Goal: Information Seeking & Learning: Understand process/instructions

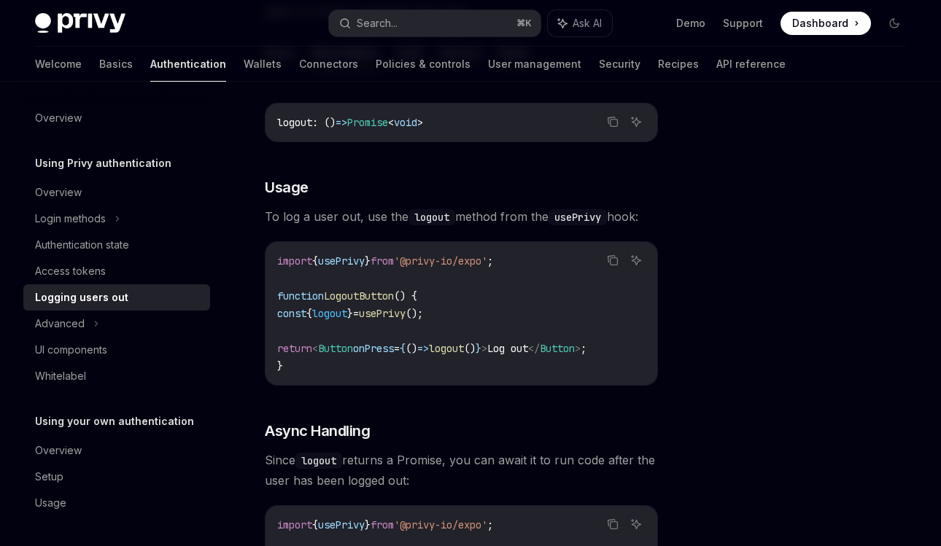
scroll to position [205, 0]
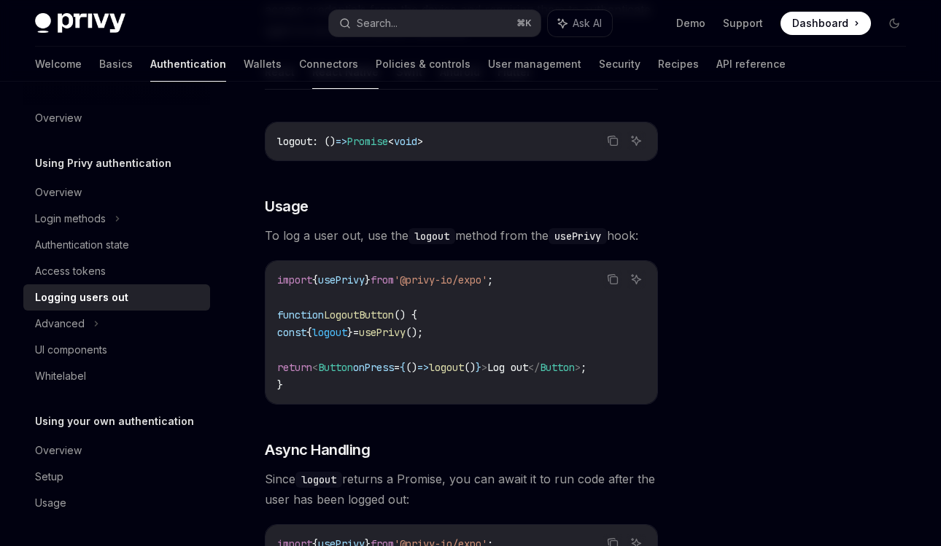
click at [362, 223] on div "Copy Ask AI logout : () => Promise < void > ​ Usage To log a user out, use the …" at bounding box center [461, 452] width 393 height 690
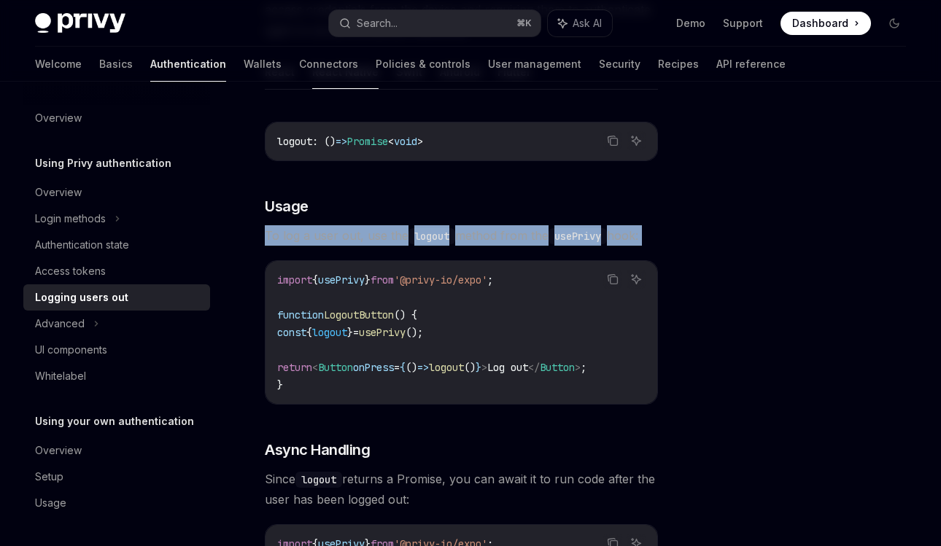
click at [401, 246] on div "Copy Ask AI logout : () => Promise < void > ​ Usage To log a user out, use the …" at bounding box center [461, 452] width 393 height 690
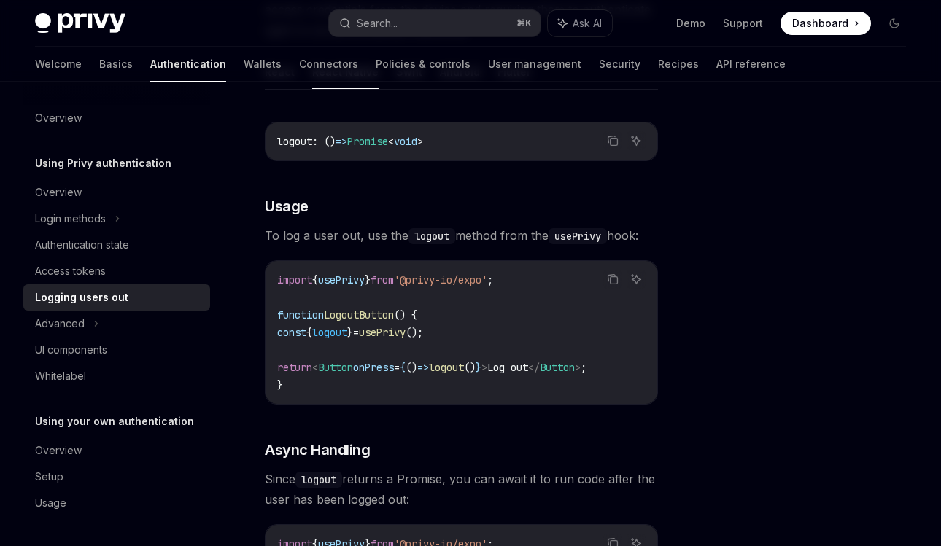
click at [401, 246] on div "Copy Ask AI logout : () => Promise < void > ​ Usage To log a user out, use the …" at bounding box center [461, 452] width 393 height 690
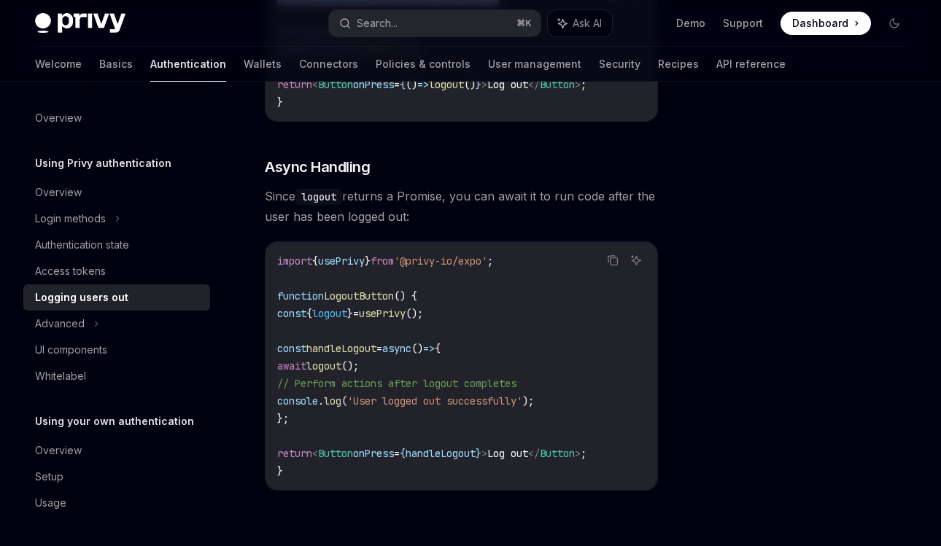
scroll to position [486, 0]
click at [398, 214] on span "Since logout returns a Promise, you can await it to run code after the user has…" at bounding box center [461, 208] width 393 height 41
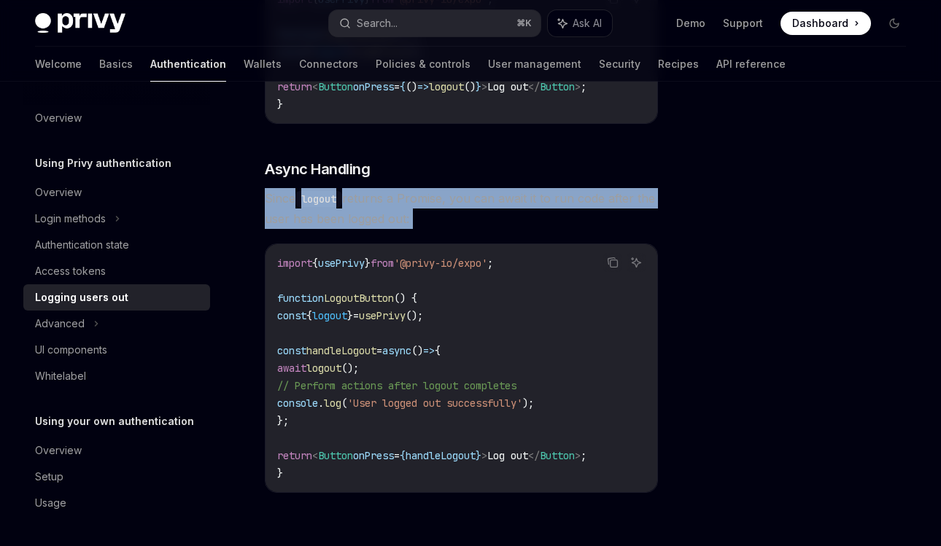
click at [398, 214] on span "Since logout returns a Promise, you can await it to run code after the user has…" at bounding box center [461, 208] width 393 height 41
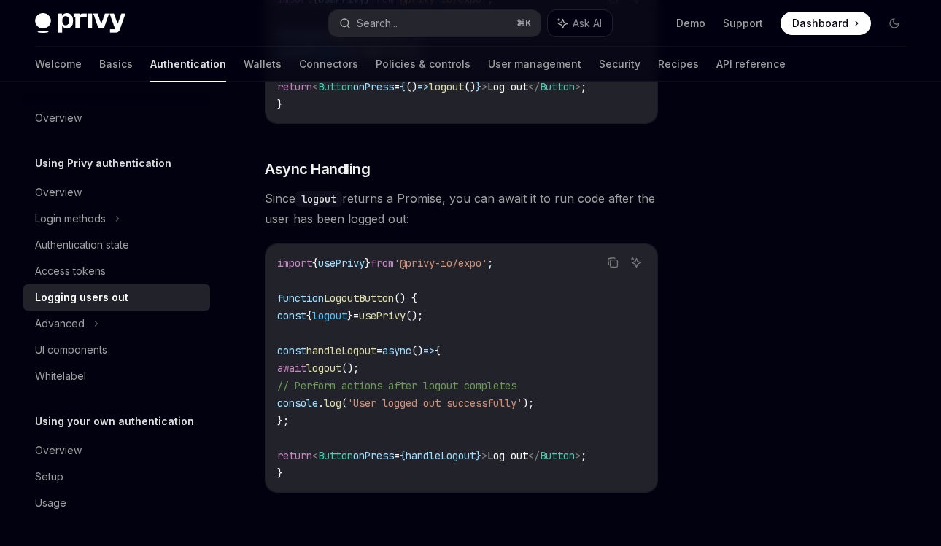
click at [398, 214] on span "Since logout returns a Promise, you can await it to run code after the user has…" at bounding box center [461, 208] width 393 height 41
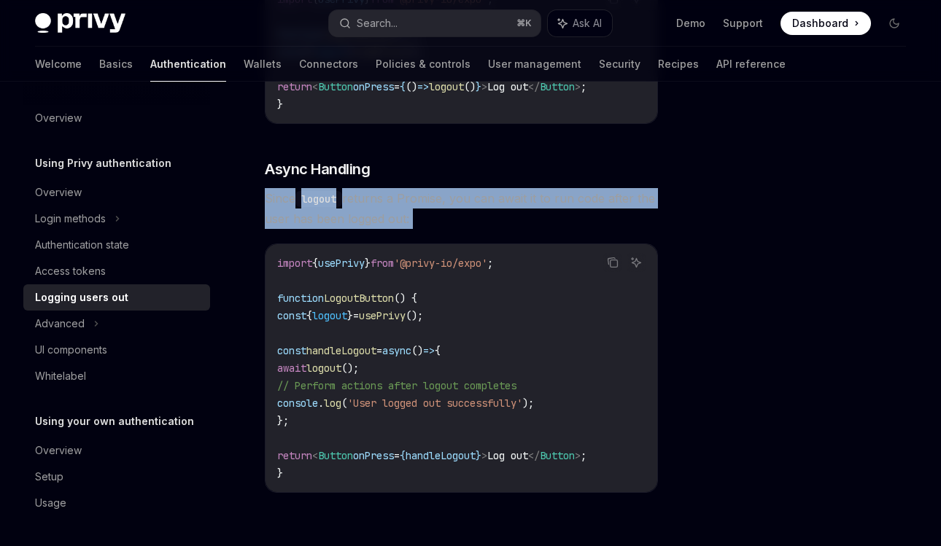
click at [398, 214] on span "Since logout returns a Promise, you can await it to run code after the user has…" at bounding box center [461, 208] width 393 height 41
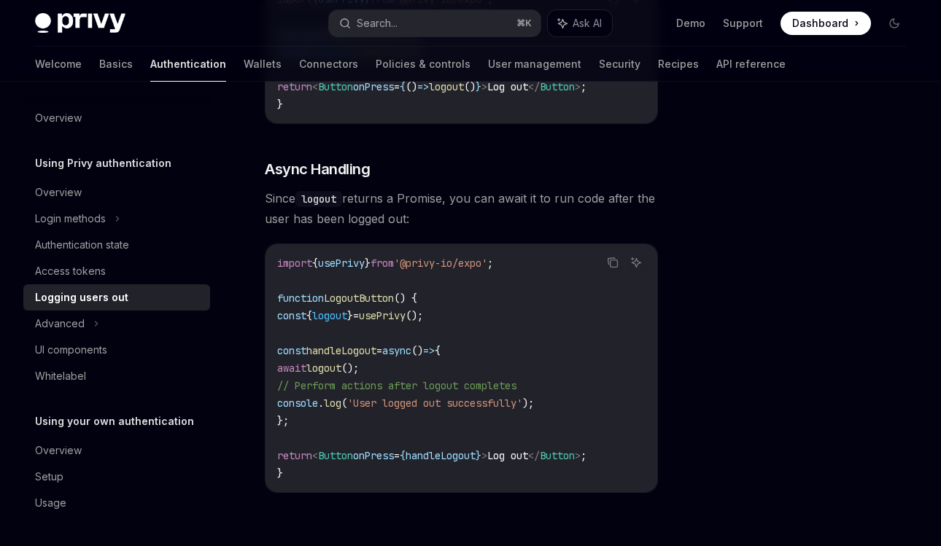
click at [398, 214] on span "Since logout returns a Promise, you can await it to run code after the user has…" at bounding box center [461, 208] width 393 height 41
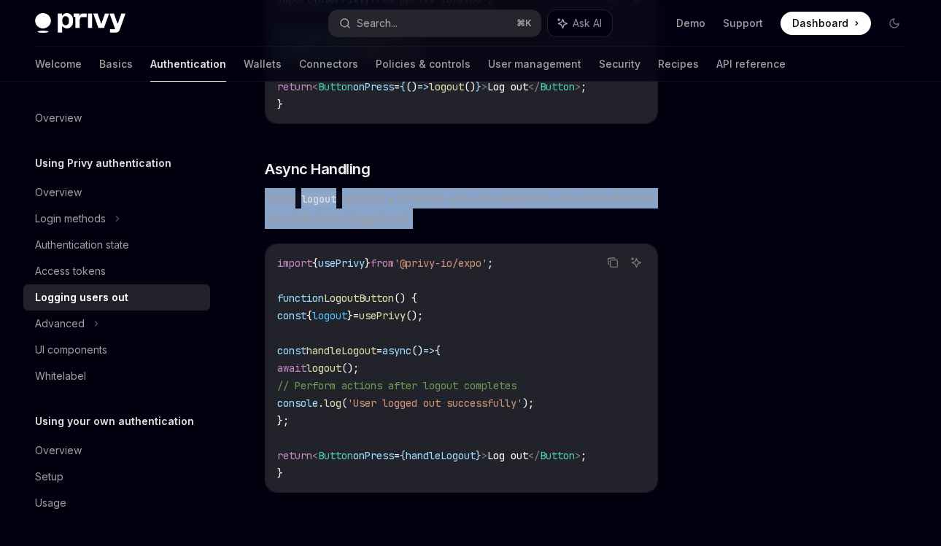
click at [398, 214] on span "Since logout returns a Promise, you can await it to run code after the user has…" at bounding box center [461, 208] width 393 height 41
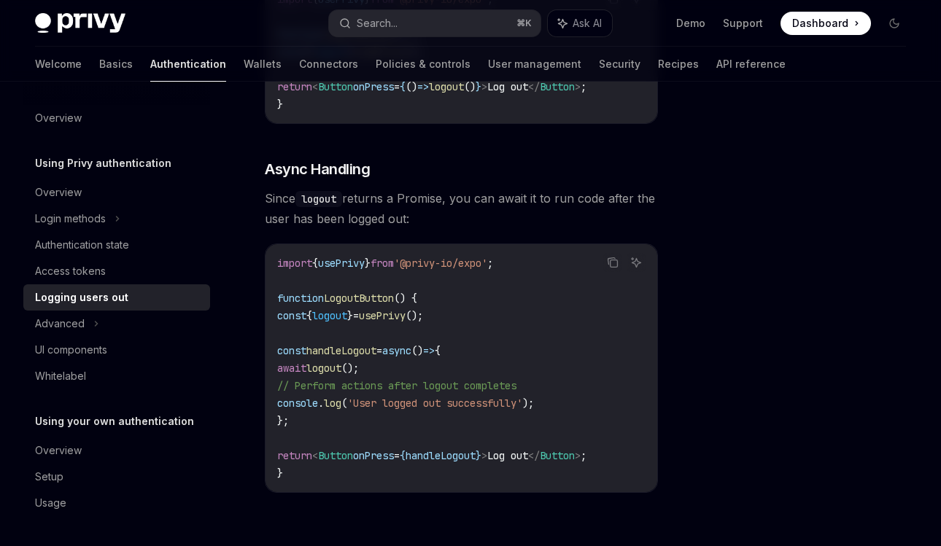
click at [398, 214] on span "Since logout returns a Promise, you can await it to run code after the user has…" at bounding box center [461, 208] width 393 height 41
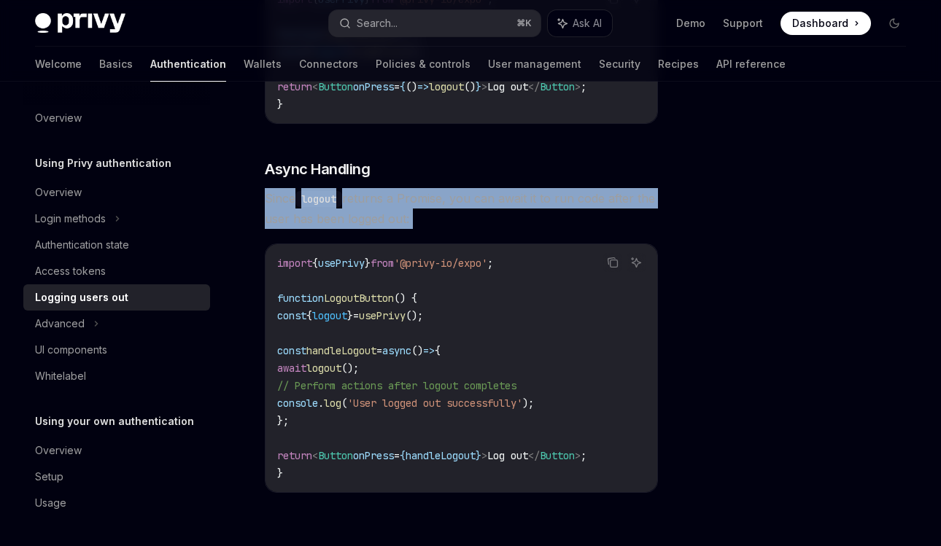
click at [398, 214] on span "Since logout returns a Promise, you can await it to run code after the user has…" at bounding box center [461, 208] width 393 height 41
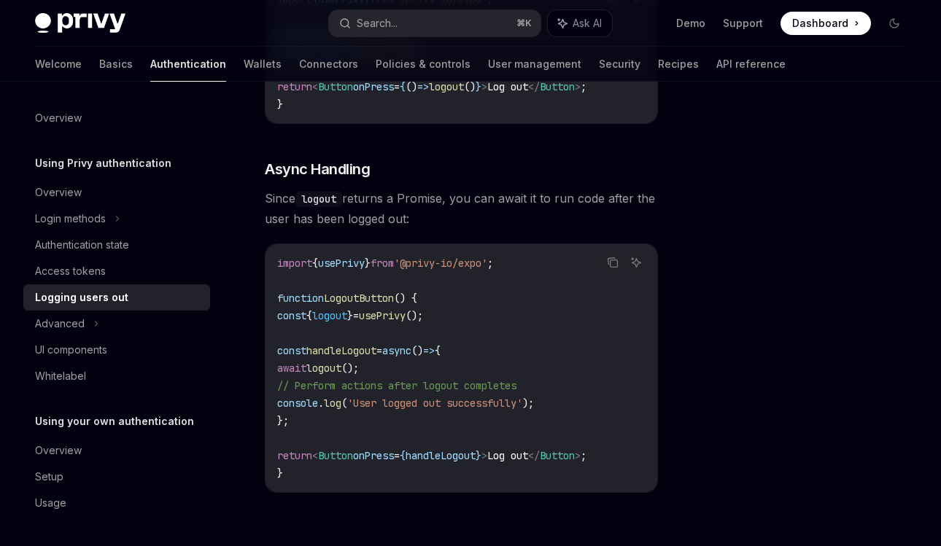
click at [398, 214] on span "Since logout returns a Promise, you can await it to run code after the user has…" at bounding box center [461, 208] width 393 height 41
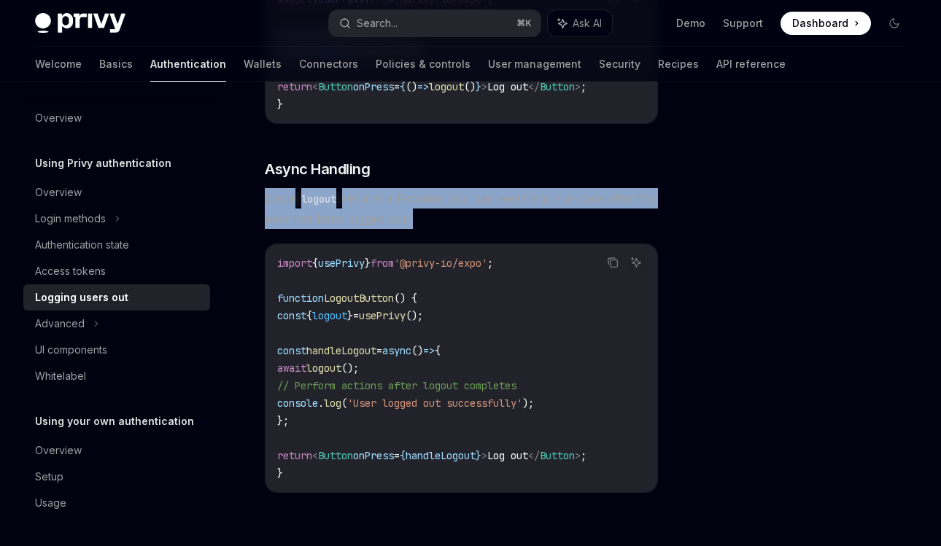
click at [398, 214] on span "Since logout returns a Promise, you can await it to run code after the user has…" at bounding box center [461, 208] width 393 height 41
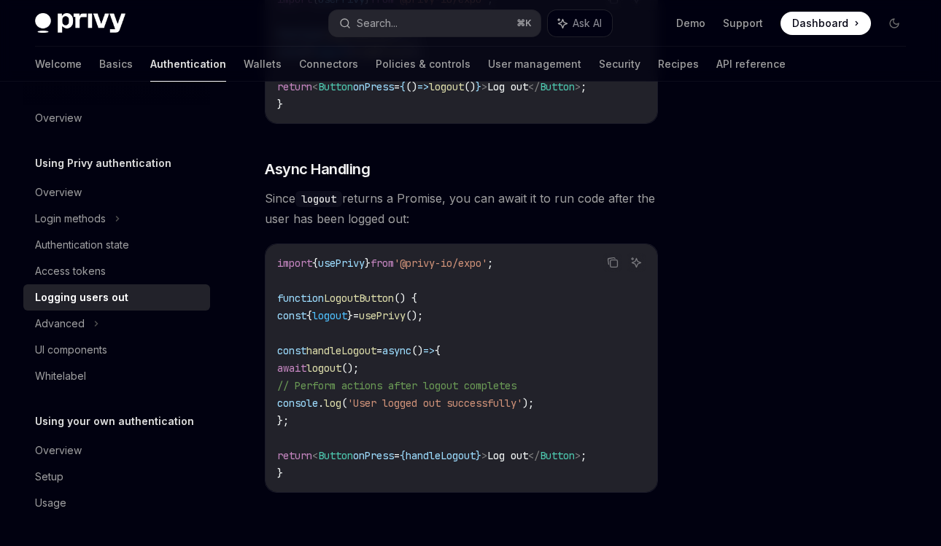
click at [398, 214] on span "Since logout returns a Promise, you can await it to run code after the user has…" at bounding box center [461, 208] width 393 height 41
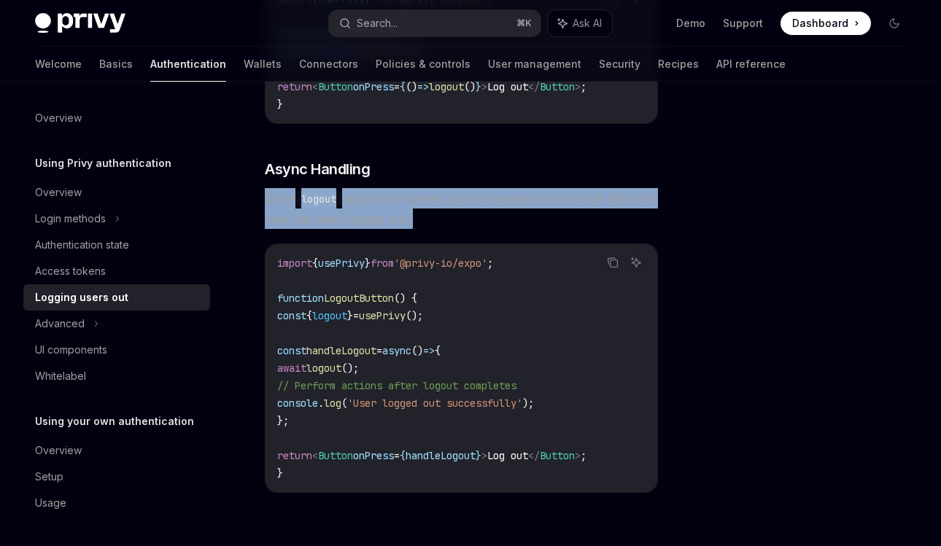
click at [398, 214] on span "Since logout returns a Promise, you can await it to run code after the user has…" at bounding box center [461, 208] width 393 height 41
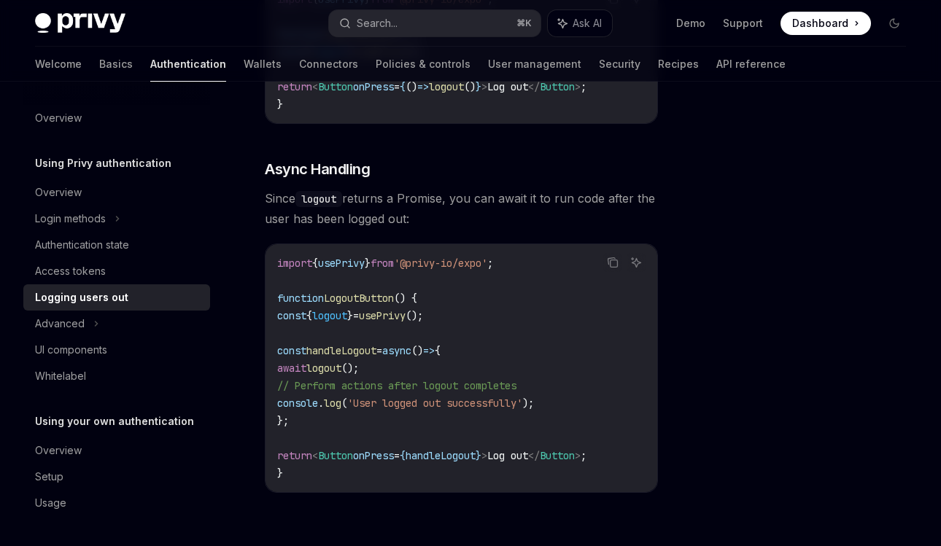
click at [398, 214] on span "Since logout returns a Promise, you can await it to run code after the user has…" at bounding box center [461, 208] width 393 height 41
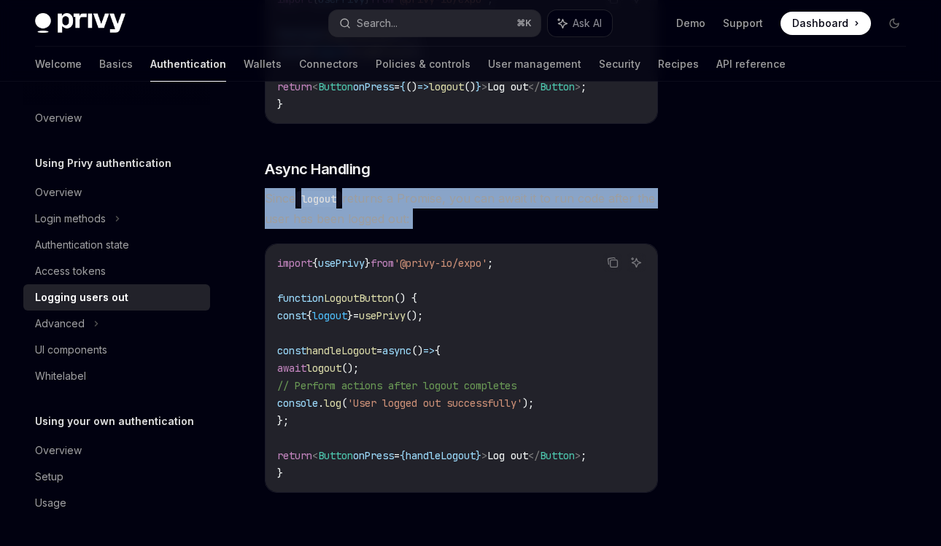
click at [398, 214] on span "Since logout returns a Promise, you can await it to run code after the user has…" at bounding box center [461, 208] width 393 height 41
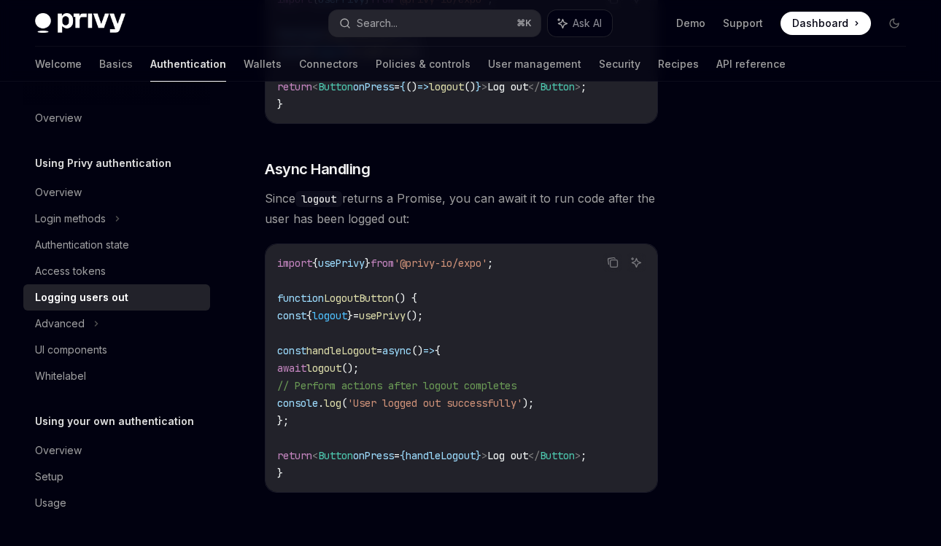
click at [398, 214] on span "Since logout returns a Promise, you can await it to run code after the user has…" at bounding box center [461, 208] width 393 height 41
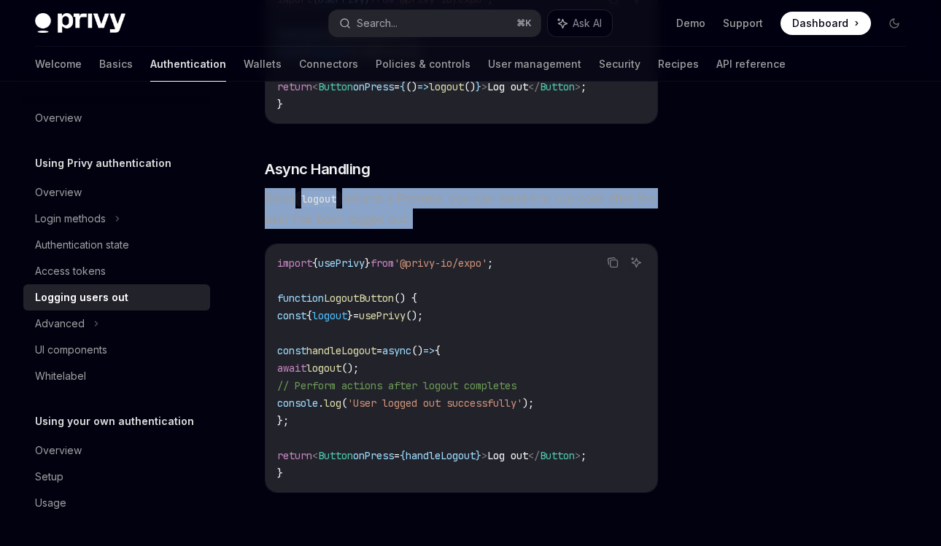
click at [398, 214] on span "Since logout returns a Promise, you can await it to run code after the user has…" at bounding box center [461, 208] width 393 height 41
